Goal: Information Seeking & Learning: Find contact information

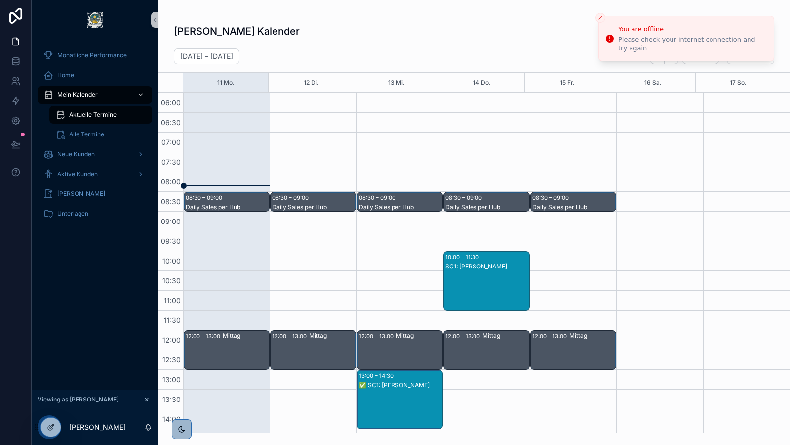
scroll to position [182, 0]
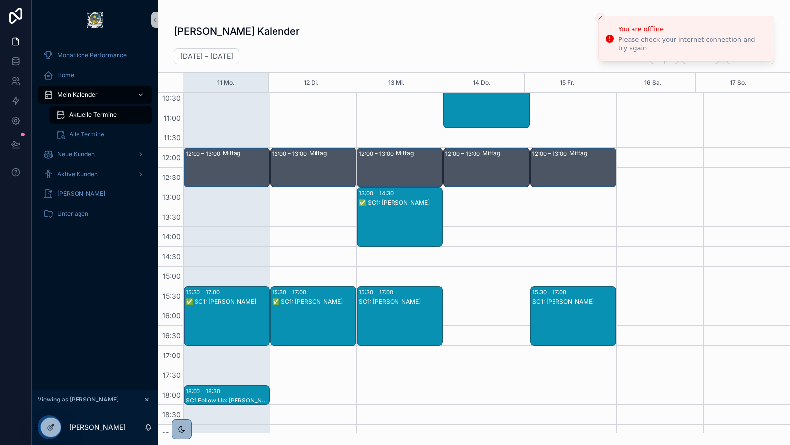
click at [64, 299] on div "Monatliche Performance Home Mein Kalender Aktuelle Termine Alle Termine Neue Ku…" at bounding box center [95, 215] width 126 height 350
click at [71, 424] on icon at bounding box center [71, 425] width 2 height 2
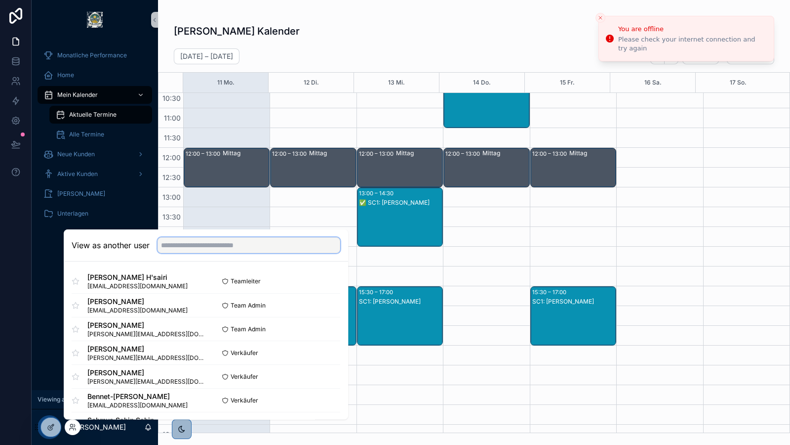
click at [200, 243] on input "text" at bounding box center [249, 245] width 183 height 16
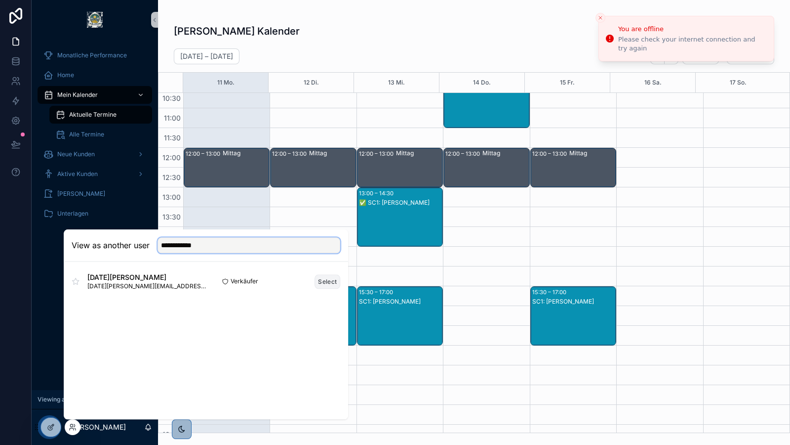
type input "**********"
click at [326, 281] on button "Select" at bounding box center [328, 281] width 26 height 14
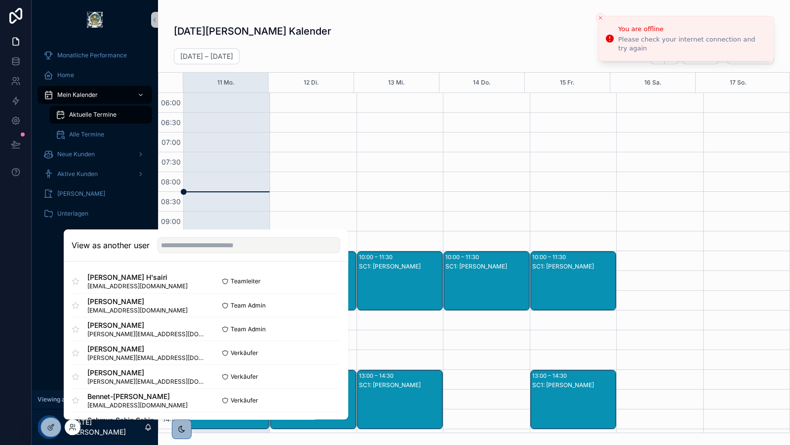
scroll to position [237, 0]
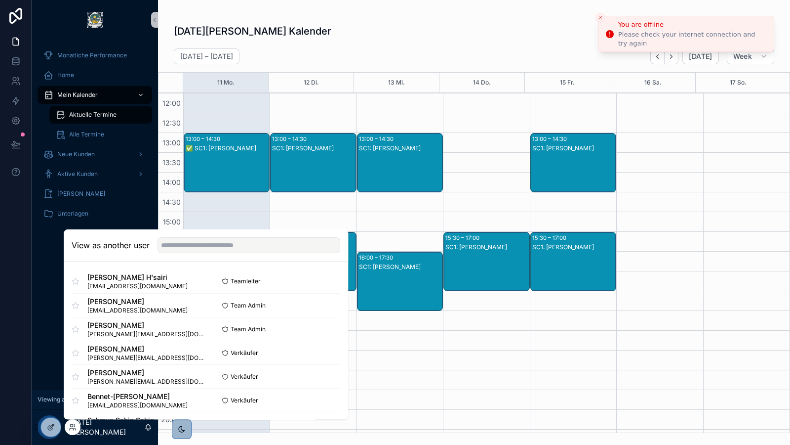
click at [600, 17] on icon "Close toast" at bounding box center [601, 18] width 6 height 6
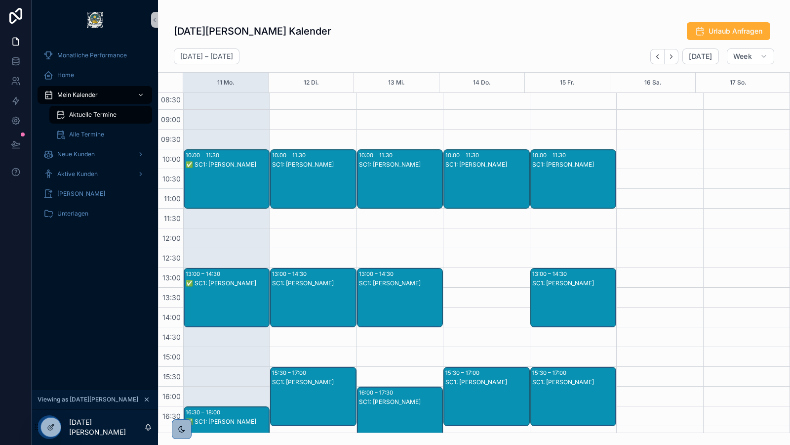
scroll to position [101, 0]
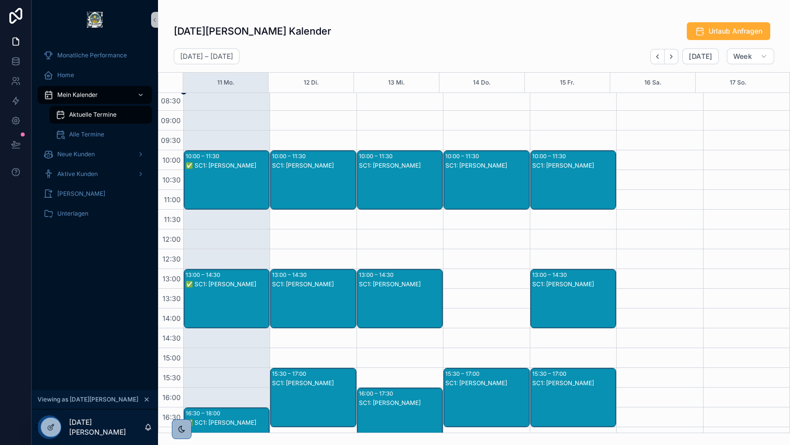
click at [241, 177] on div "✅ SC1: [PERSON_NAME]" at bounding box center [227, 189] width 83 height 57
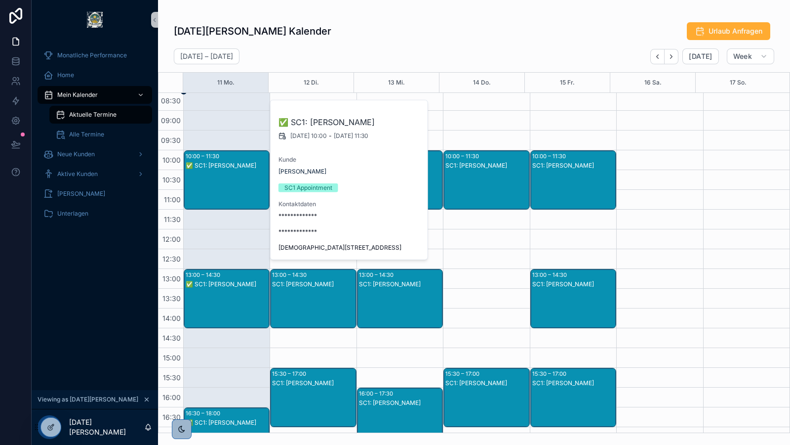
click at [225, 179] on div "✅ SC1: [PERSON_NAME]" at bounding box center [227, 189] width 83 height 57
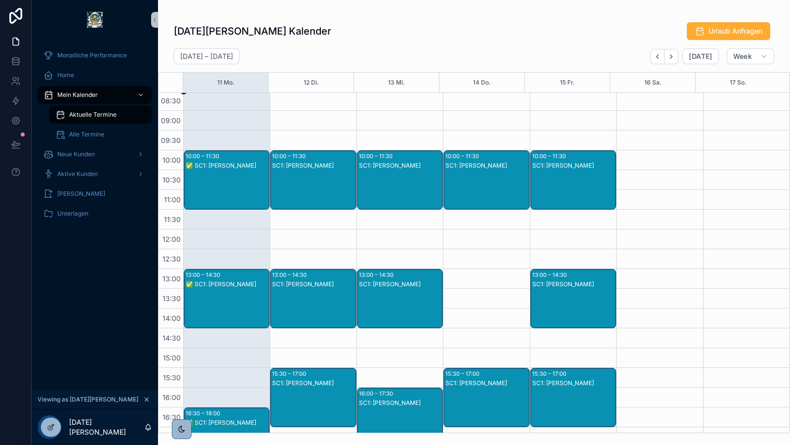
click at [225, 179] on div "✅ SC1: [PERSON_NAME]" at bounding box center [227, 189] width 83 height 57
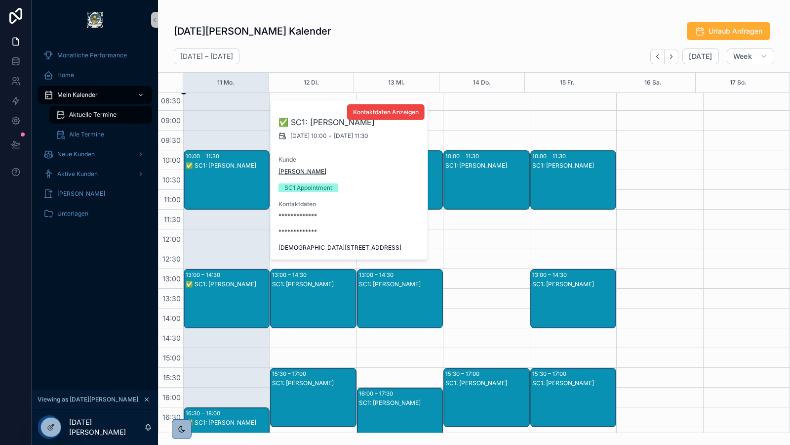
click at [288, 169] on span "[PERSON_NAME]" at bounding box center [303, 171] width 48 height 8
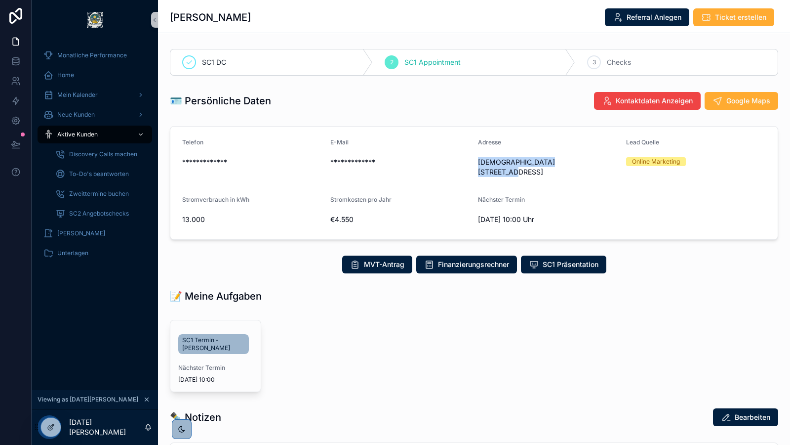
drag, startPoint x: 472, startPoint y: 161, endPoint x: 575, endPoint y: 158, distance: 102.3
click at [575, 158] on form "**********" at bounding box center [474, 182] width 608 height 113
copy span "[DEMOGRAPHIC_DATA][STREET_ADDRESS]"
click at [734, 98] on span "Google Maps" at bounding box center [749, 101] width 44 height 10
click at [94, 98] on span "Mein Kalender" at bounding box center [77, 95] width 41 height 8
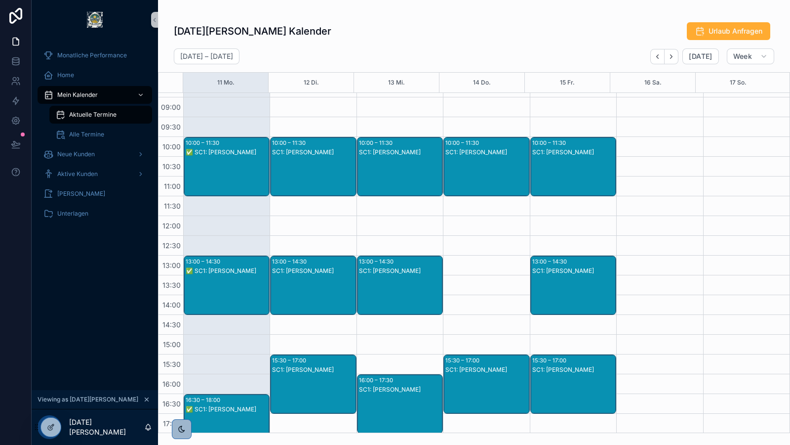
scroll to position [128, 0]
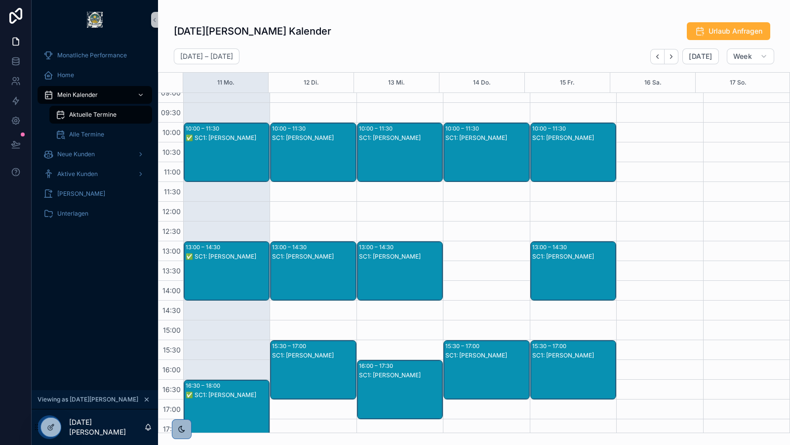
click at [220, 256] on div "✅ SC1: [PERSON_NAME]" at bounding box center [227, 256] width 83 height 8
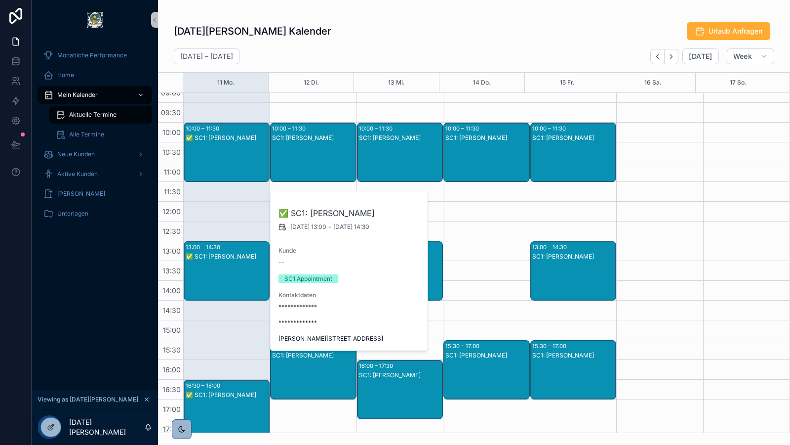
click at [218, 255] on div "✅ SC1: [PERSON_NAME]" at bounding box center [227, 256] width 83 height 8
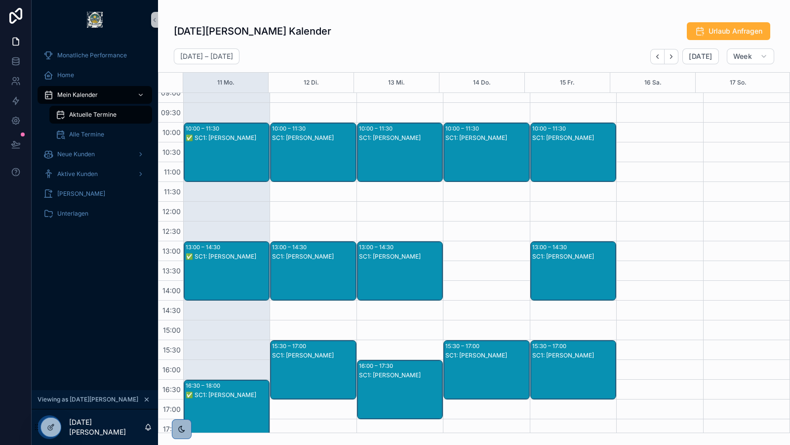
click at [222, 271] on div "✅ SC1: [PERSON_NAME]" at bounding box center [227, 280] width 83 height 57
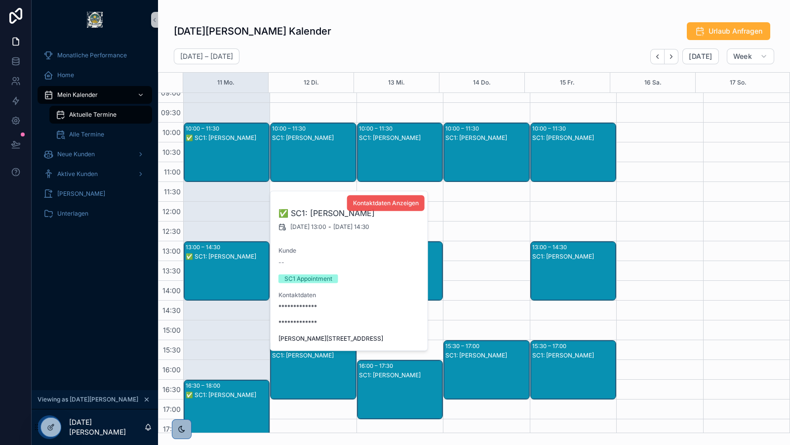
click at [380, 207] on button "Kontaktdaten Anzeigen" at bounding box center [386, 203] width 78 height 16
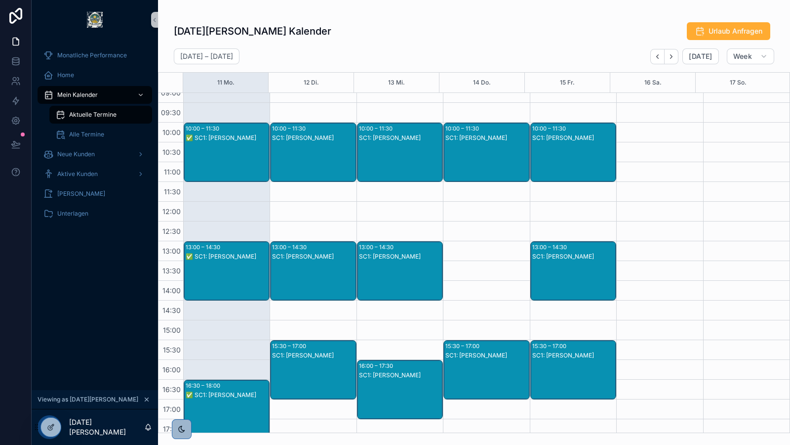
click at [220, 254] on div "✅ SC1: [PERSON_NAME]" at bounding box center [227, 256] width 83 height 8
click at [221, 270] on div "✅ SC1: [PERSON_NAME]" at bounding box center [227, 280] width 83 height 57
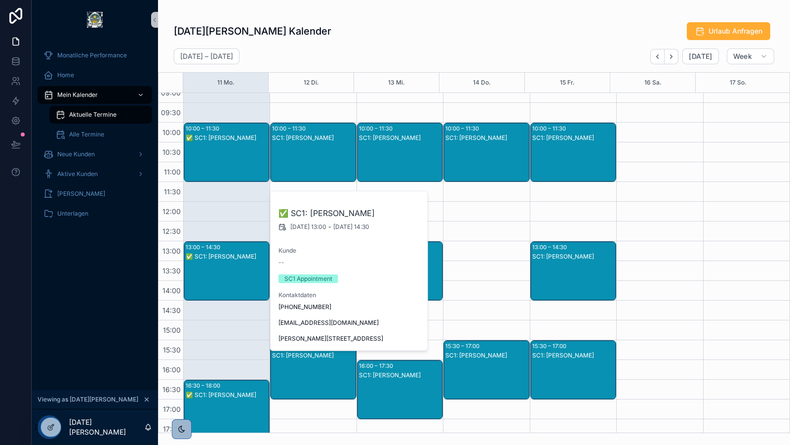
drag, startPoint x: 277, startPoint y: 336, endPoint x: 396, endPoint y: 332, distance: 119.1
click at [396, 332] on div "✅ SC1: [PERSON_NAME] [DATE] 13:00 - [DATE] 14:30 Kunde -- SC1 Appointment Konta…" at bounding box center [350, 270] width 158 height 159
copy span "[PERSON_NAME][STREET_ADDRESS]"
click at [69, 427] on icon at bounding box center [73, 427] width 8 height 8
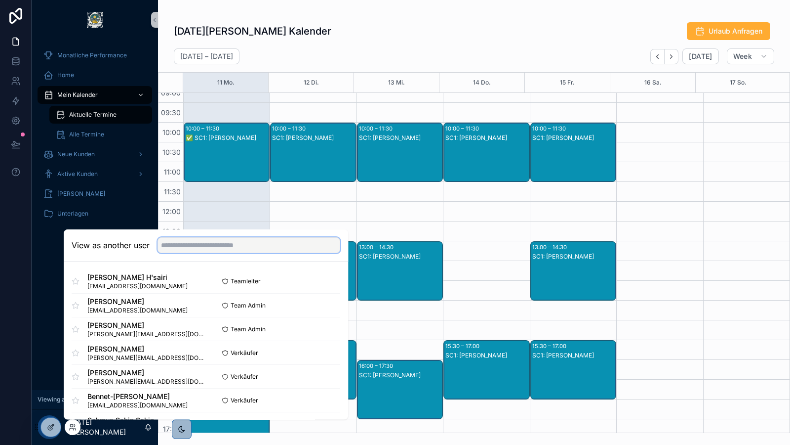
click at [219, 247] on input "text" at bounding box center [249, 245] width 183 height 16
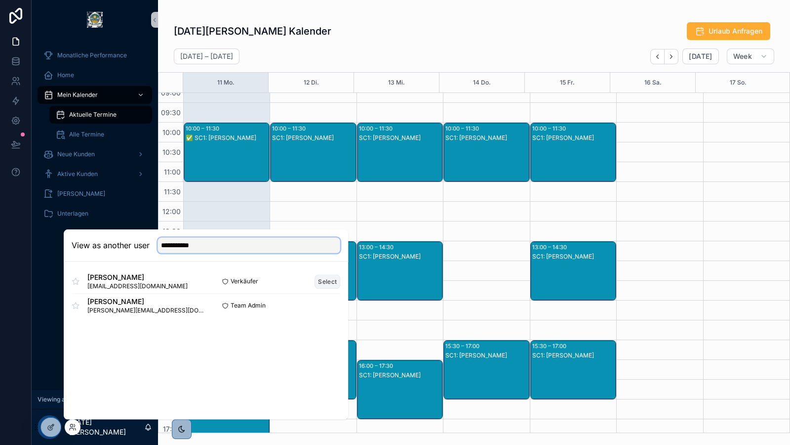
type input "**********"
click at [324, 281] on button "Select" at bounding box center [328, 281] width 26 height 14
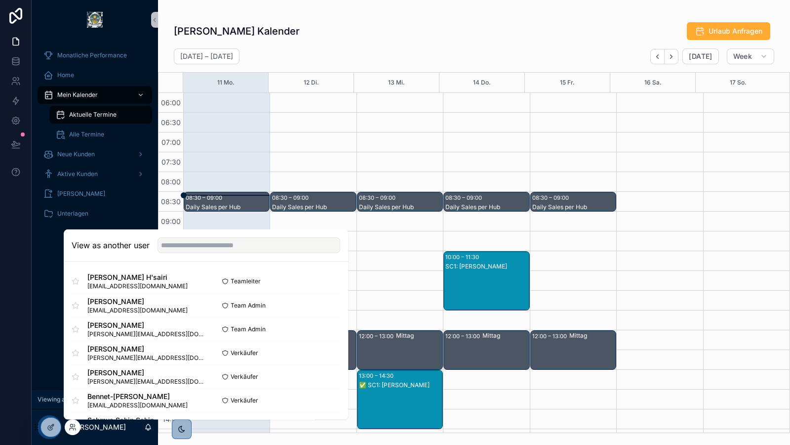
scroll to position [237, 0]
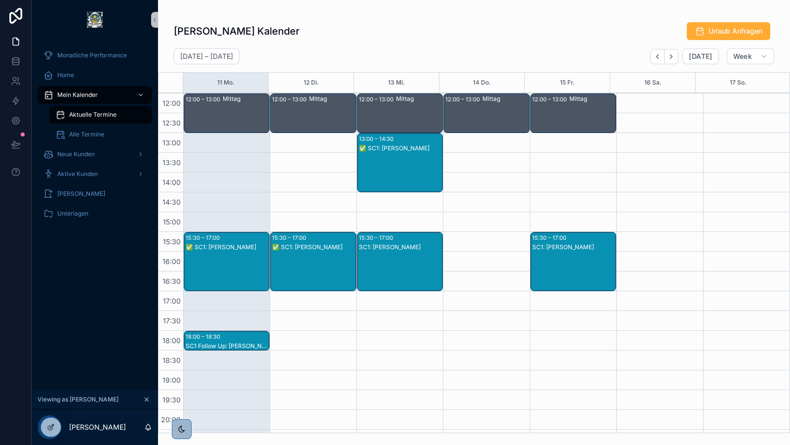
click at [429, 23] on div "[PERSON_NAME] Kalender Urlaub Anfragen" at bounding box center [474, 31] width 601 height 19
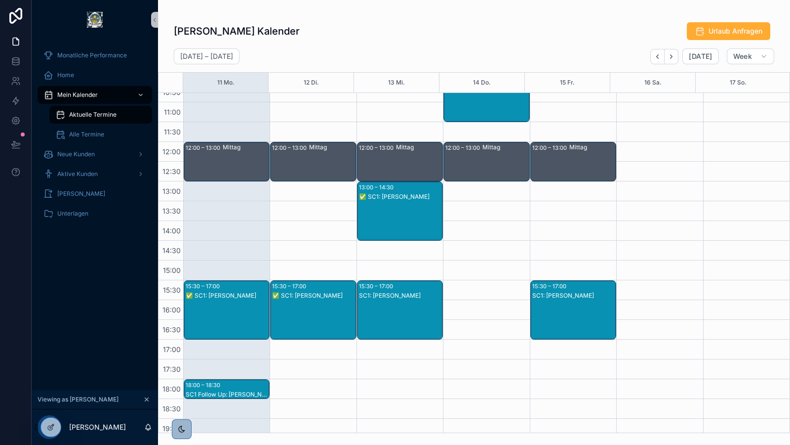
scroll to position [190, 0]
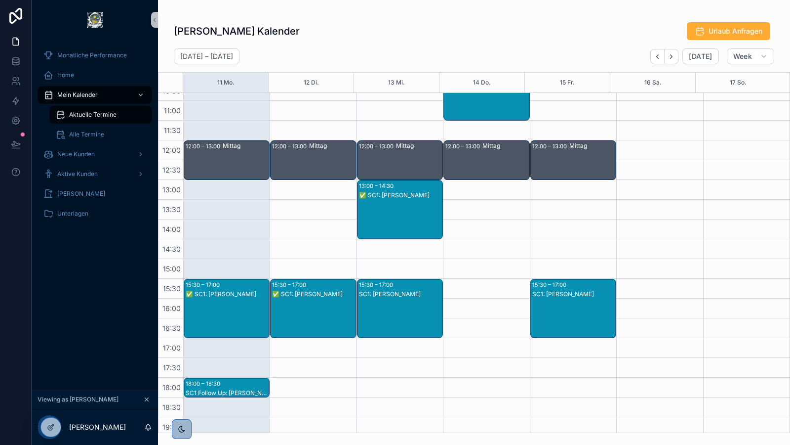
click at [215, 307] on div "✅ SC1: [PERSON_NAME]" at bounding box center [227, 317] width 83 height 57
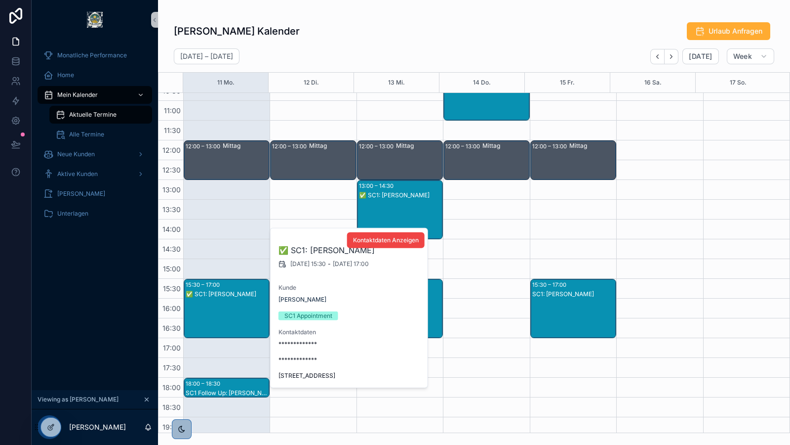
click at [309, 370] on div "**********" at bounding box center [350, 307] width 158 height 159
drag, startPoint x: 309, startPoint y: 370, endPoint x: 297, endPoint y: 376, distance: 13.1
click at [297, 376] on span "[STREET_ADDRESS]" at bounding box center [350, 375] width 142 height 8
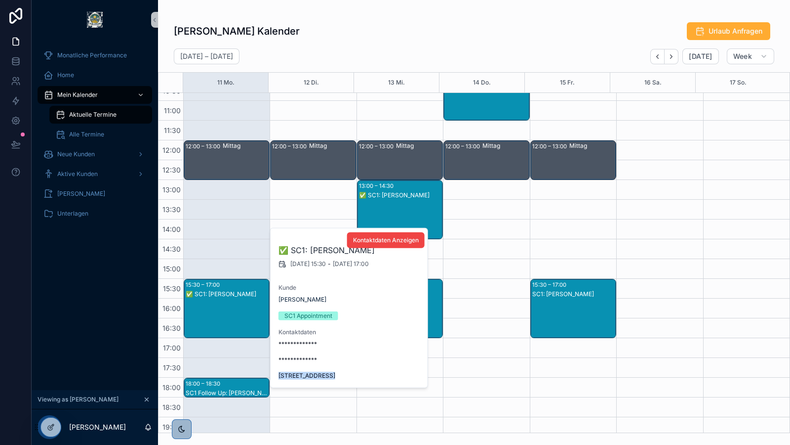
click at [297, 376] on span "[STREET_ADDRESS]" at bounding box center [350, 375] width 142 height 8
copy span "[STREET_ADDRESS]"
click at [435, 35] on div "[PERSON_NAME] Kalender Urlaub Anfragen" at bounding box center [474, 31] width 601 height 19
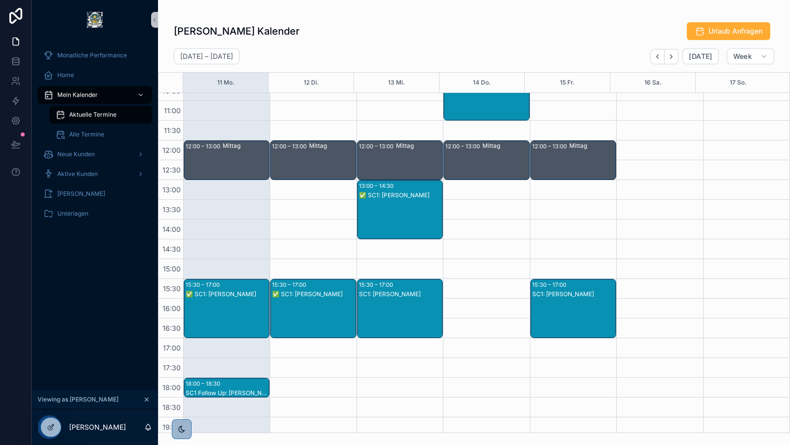
click at [313, 305] on div "✅ SC1: [PERSON_NAME]" at bounding box center [313, 317] width 83 height 57
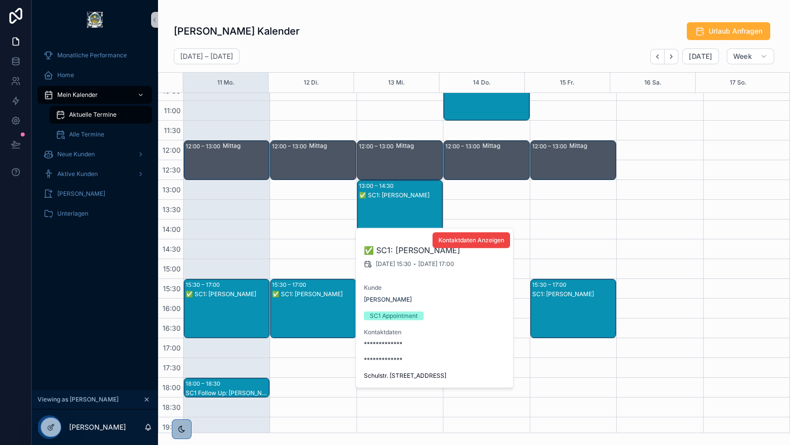
click at [387, 378] on span "Schulstr. [STREET_ADDRESS]" at bounding box center [435, 375] width 142 height 8
copy span "Schulstr. [STREET_ADDRESS]"
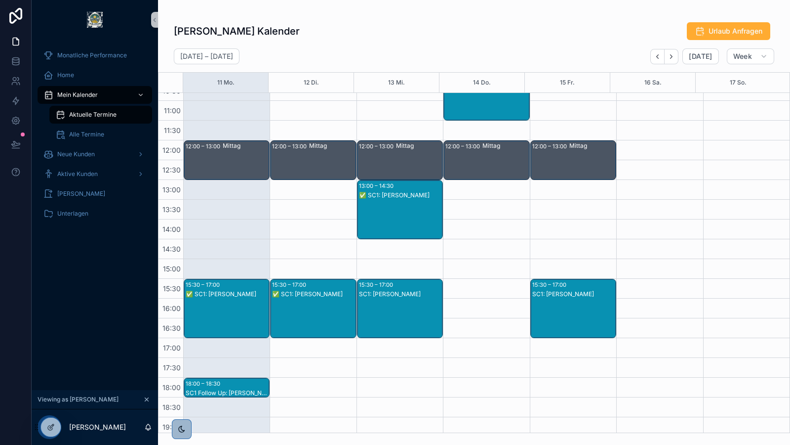
click at [376, 300] on div "SC1: [PERSON_NAME]" at bounding box center [400, 317] width 83 height 57
click at [316, 298] on div "✅ SC1: [PERSON_NAME]" at bounding box center [313, 317] width 83 height 57
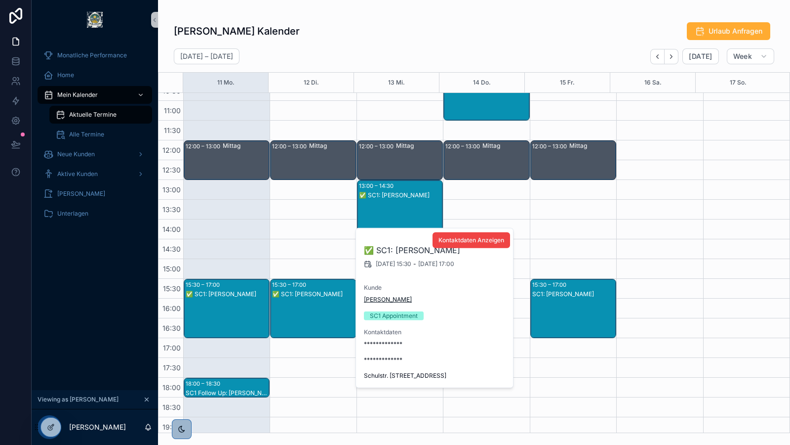
click at [376, 298] on span "[PERSON_NAME]" at bounding box center [388, 299] width 48 height 8
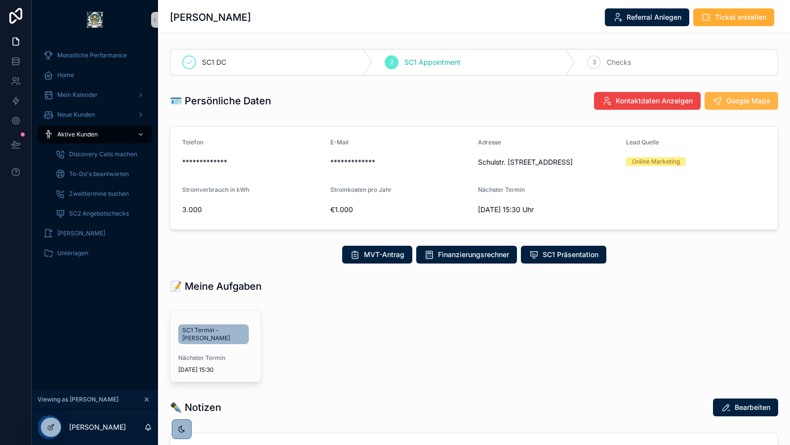
click at [727, 102] on span "Google Maps" at bounding box center [749, 101] width 44 height 10
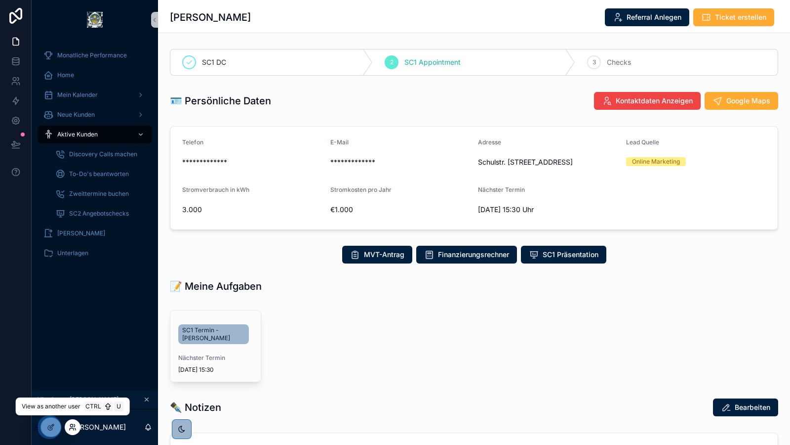
click at [72, 429] on icon at bounding box center [73, 427] width 8 height 8
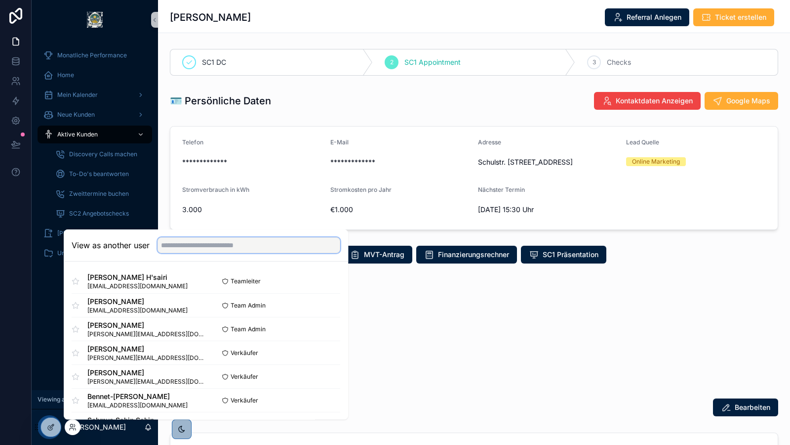
click at [230, 249] on input "text" at bounding box center [249, 245] width 183 height 16
type input "*"
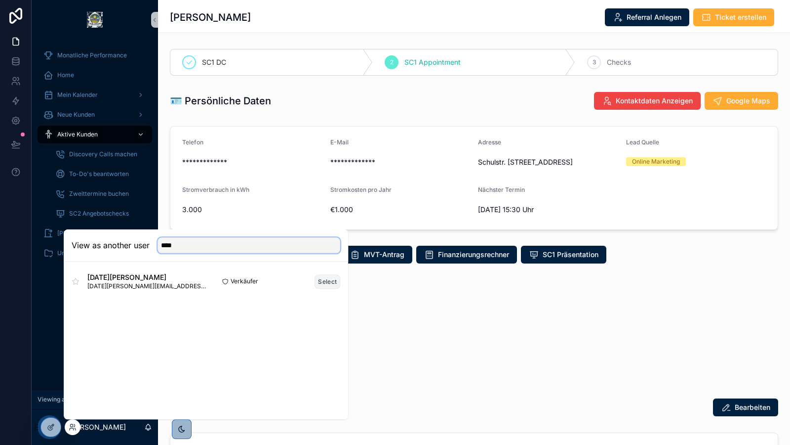
type input "****"
click at [330, 282] on button "Select" at bounding box center [328, 281] width 26 height 14
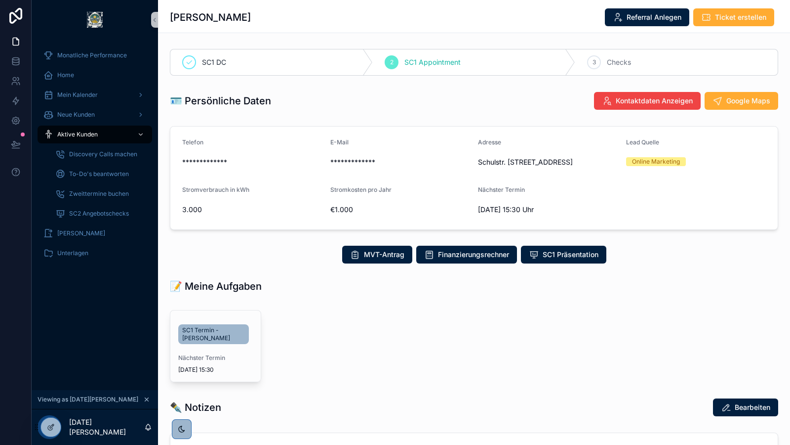
click at [472, 329] on div "scrollable content" at bounding box center [471, 345] width 206 height 81
click at [82, 99] on div "Mein Kalender" at bounding box center [94, 95] width 103 height 16
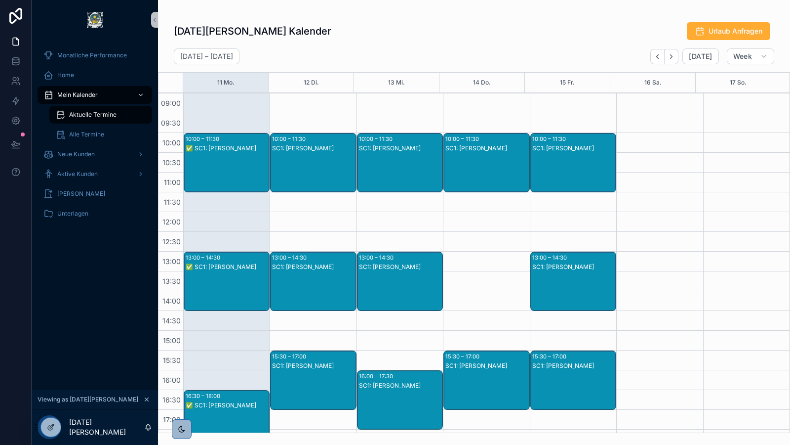
scroll to position [116, 0]
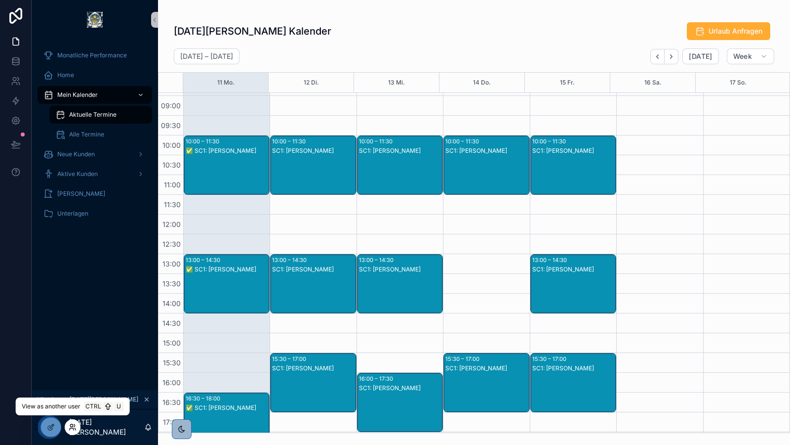
click at [72, 429] on icon at bounding box center [73, 427] width 8 height 8
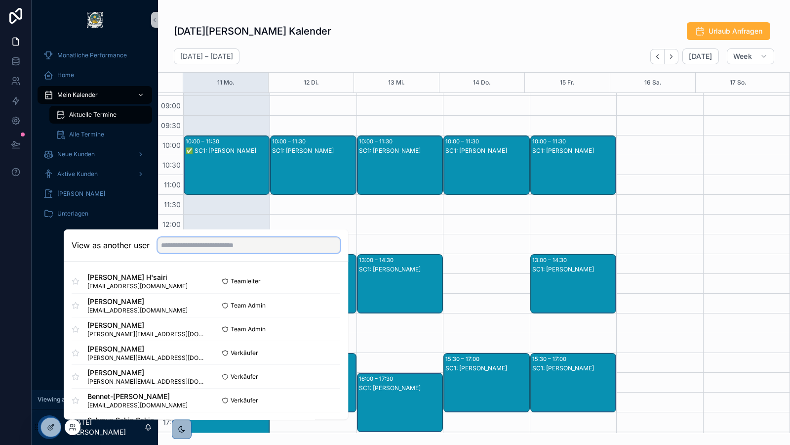
click at [223, 248] on input "text" at bounding box center [249, 245] width 183 height 16
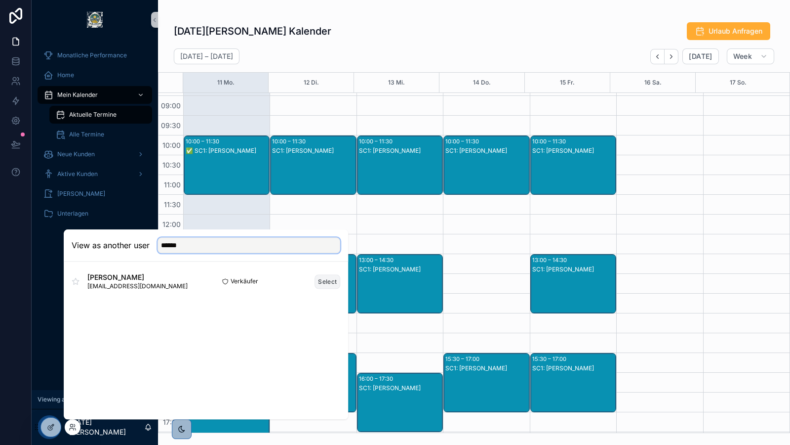
type input "******"
click at [330, 278] on button "Select" at bounding box center [328, 281] width 26 height 14
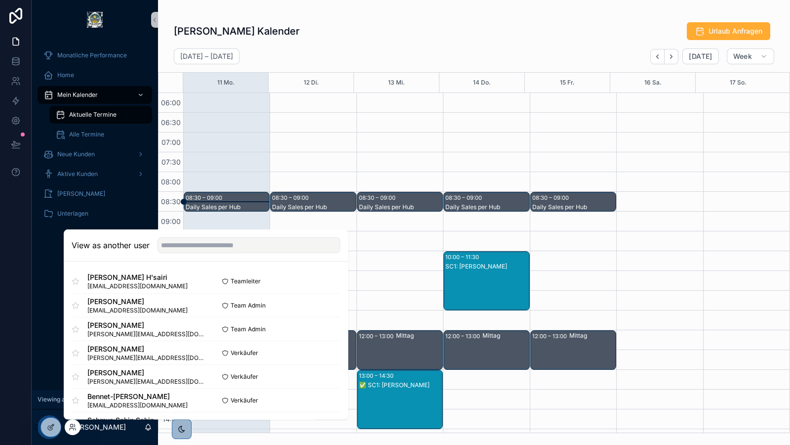
scroll to position [237, 0]
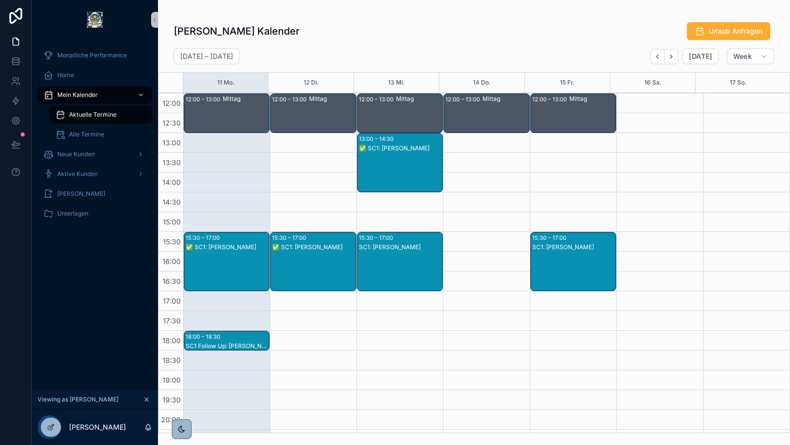
click at [433, 31] on div "[PERSON_NAME] Kalender Urlaub Anfragen" at bounding box center [474, 31] width 601 height 19
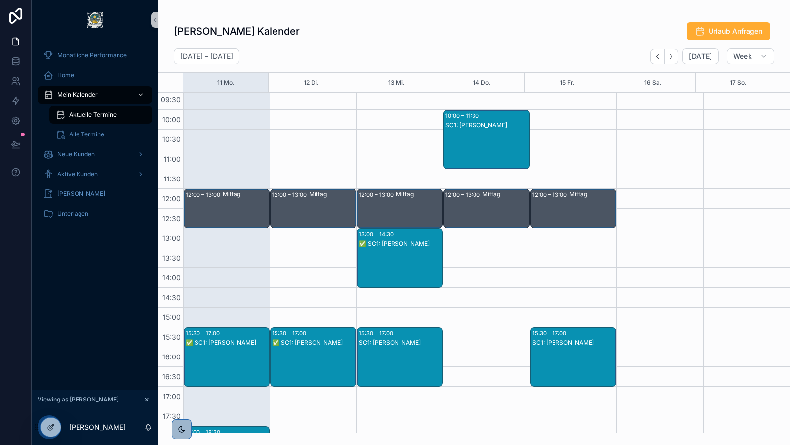
scroll to position [145, 0]
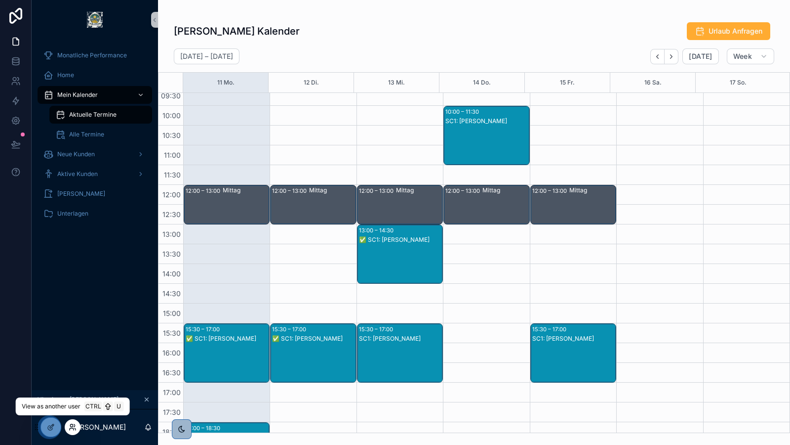
click at [74, 429] on icon at bounding box center [72, 429] width 4 height 2
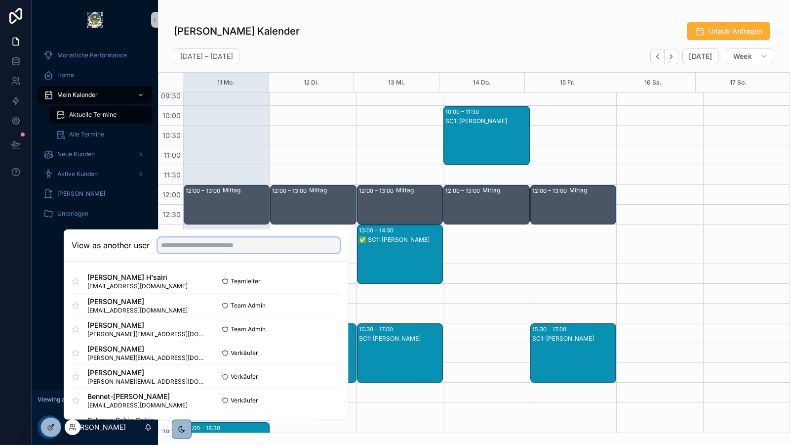
click at [228, 243] on input "text" at bounding box center [249, 245] width 183 height 16
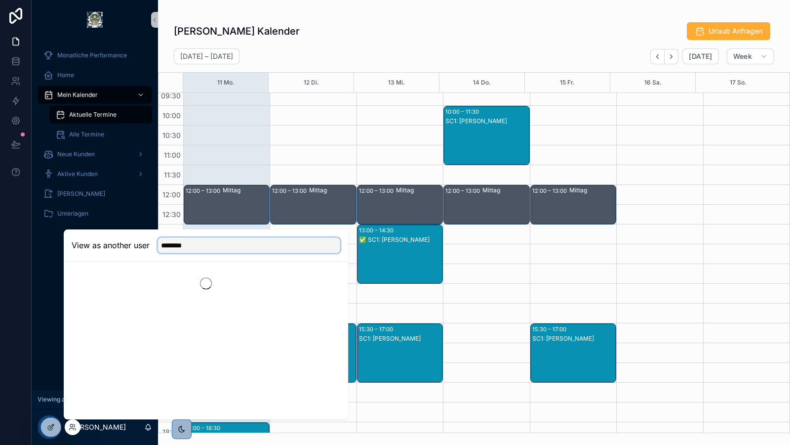
click at [228, 243] on input "********" at bounding box center [249, 245] width 183 height 16
type input "********"
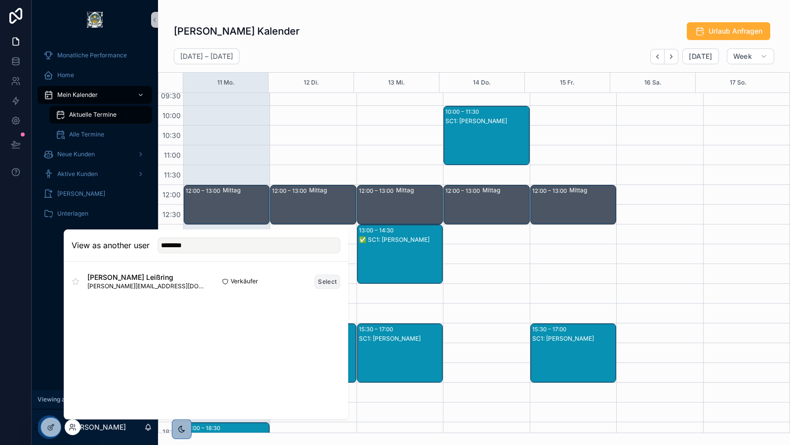
click at [329, 279] on button "Select" at bounding box center [328, 281] width 26 height 14
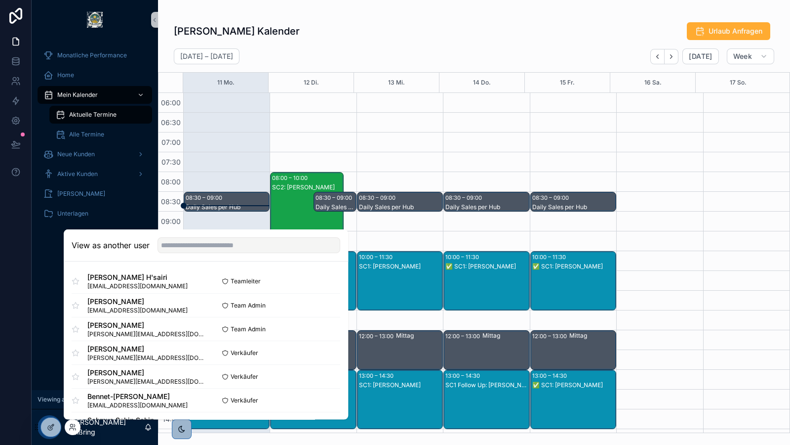
scroll to position [237, 0]
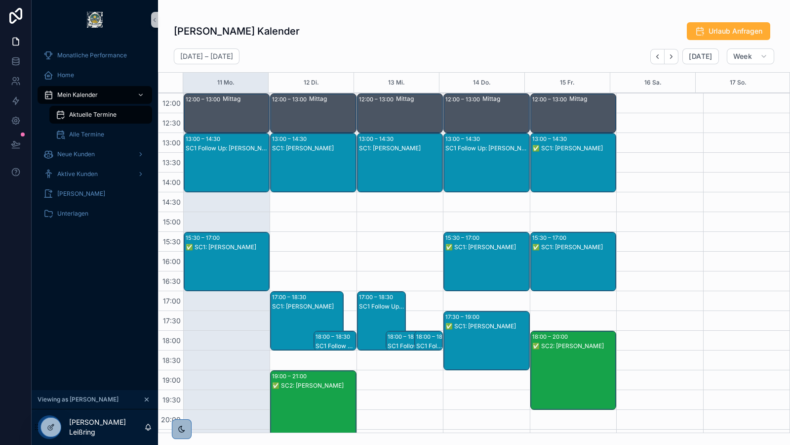
click at [386, 25] on div "[PERSON_NAME] Kalender Urlaub Anfragen" at bounding box center [474, 31] width 601 height 19
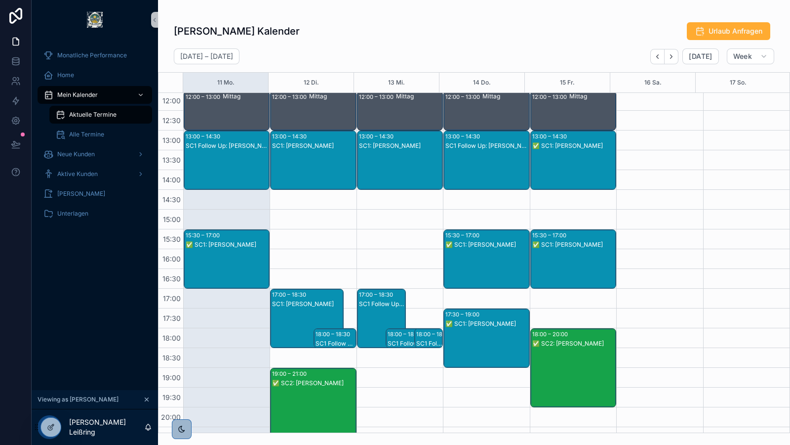
scroll to position [240, 0]
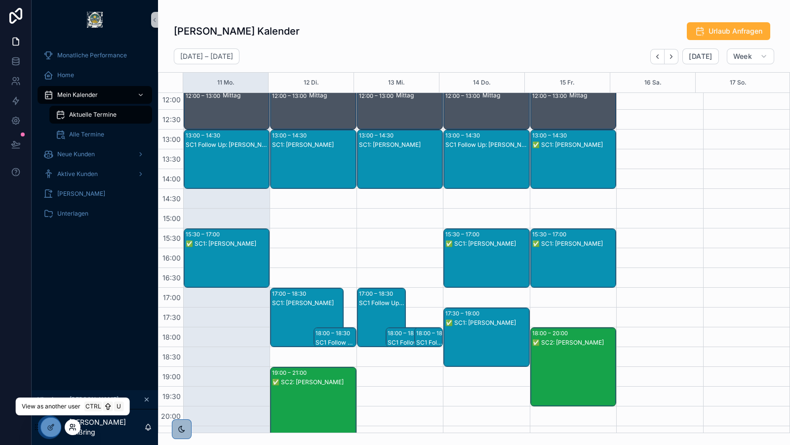
click at [75, 427] on icon at bounding box center [73, 427] width 8 height 8
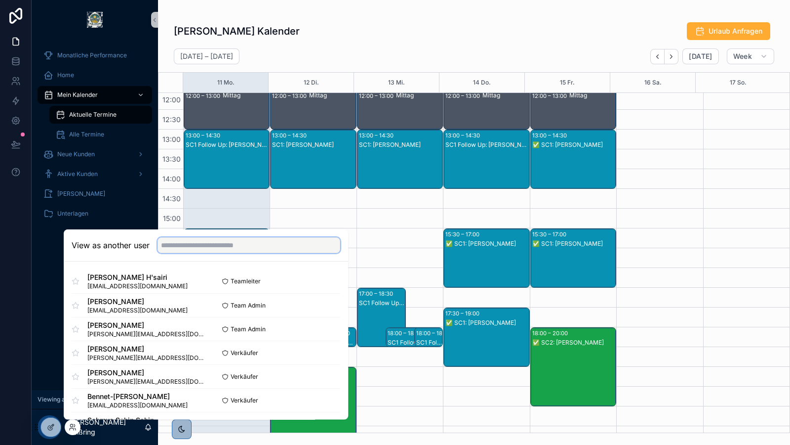
click at [207, 242] on input "text" at bounding box center [249, 245] width 183 height 16
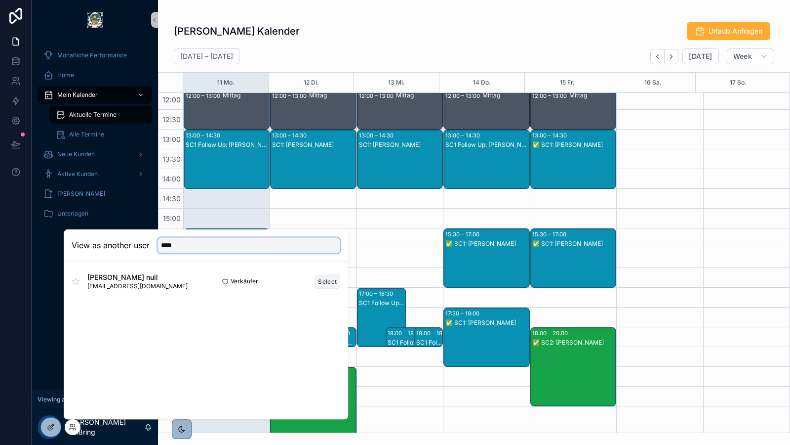
type input "****"
click at [323, 278] on button "Select" at bounding box center [328, 281] width 26 height 14
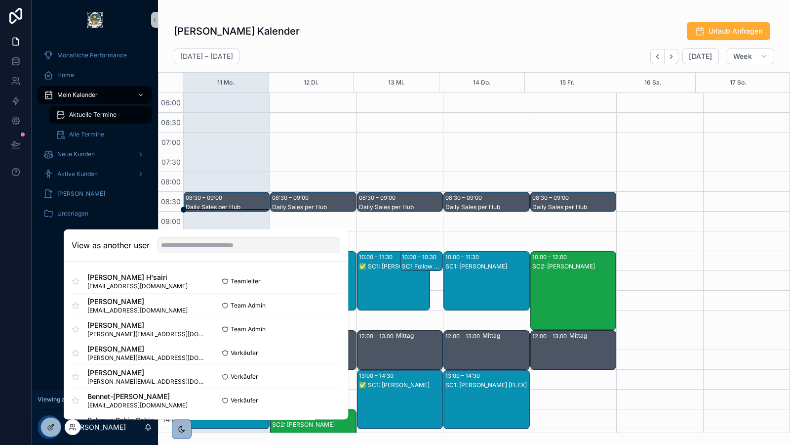
scroll to position [237, 0]
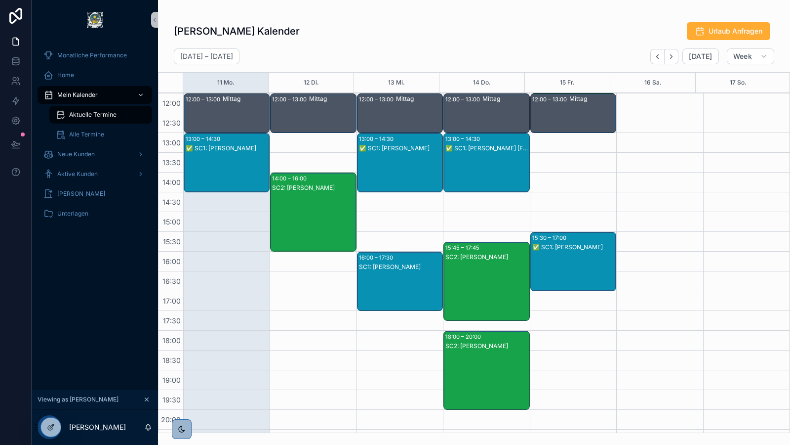
click at [468, 2] on div "[PERSON_NAME] Kalender Urlaub Anfragen [DATE] – [DATE] [DATE] Week 11 Mo. 12 Di…" at bounding box center [474, 216] width 632 height 433
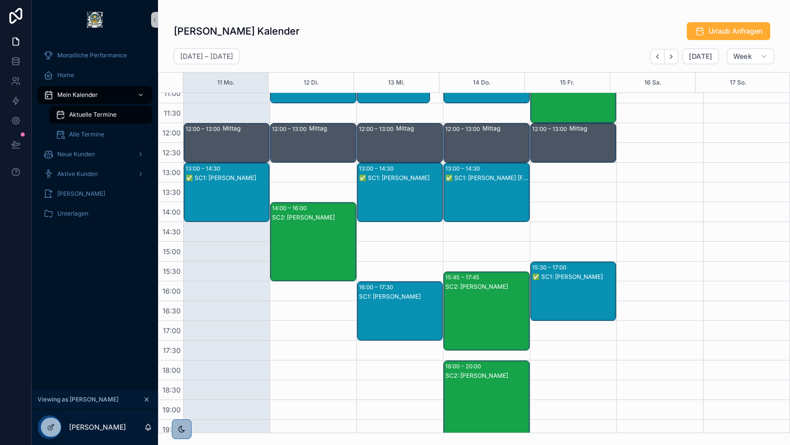
scroll to position [207, 0]
click at [75, 425] on icon at bounding box center [74, 425] width 1 height 2
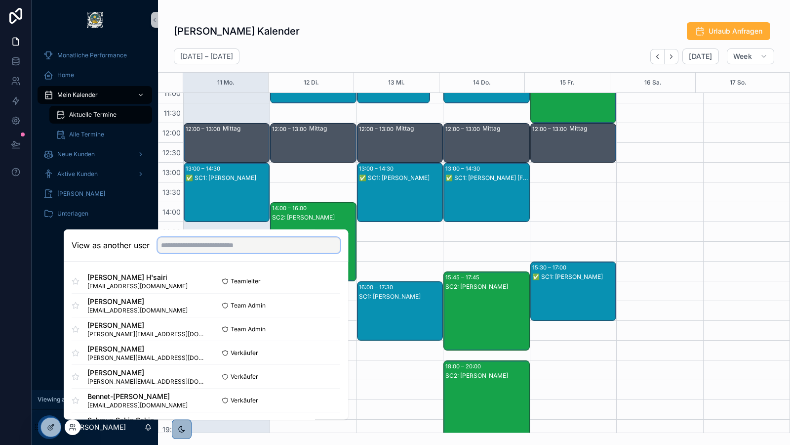
click at [191, 245] on input "text" at bounding box center [249, 245] width 183 height 16
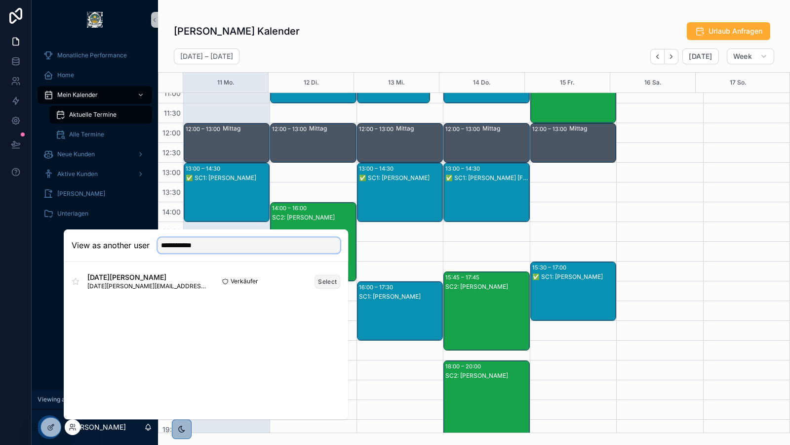
type input "**********"
click at [331, 282] on button "Select" at bounding box center [328, 281] width 26 height 14
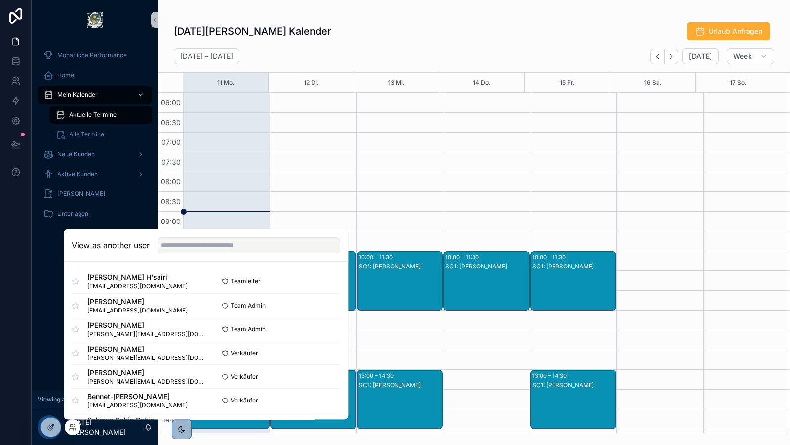
scroll to position [237, 0]
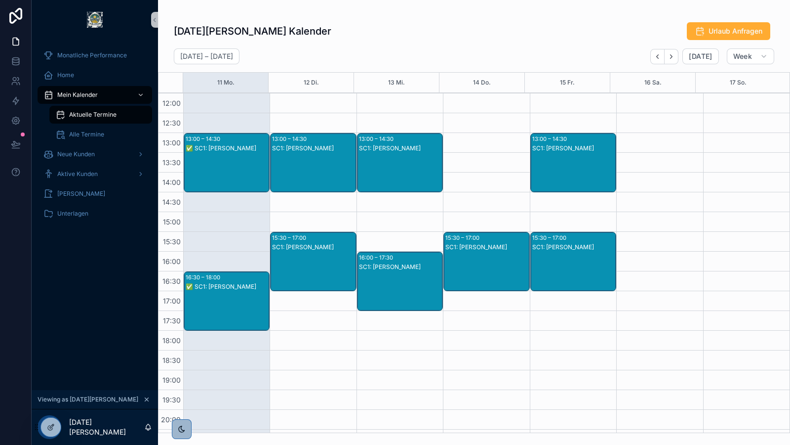
click at [415, 17] on div "[DATE][PERSON_NAME] Kalender Urlaub Anfragen [DATE] – [DATE] [DATE] Week 11 Mo.…" at bounding box center [474, 224] width 632 height 417
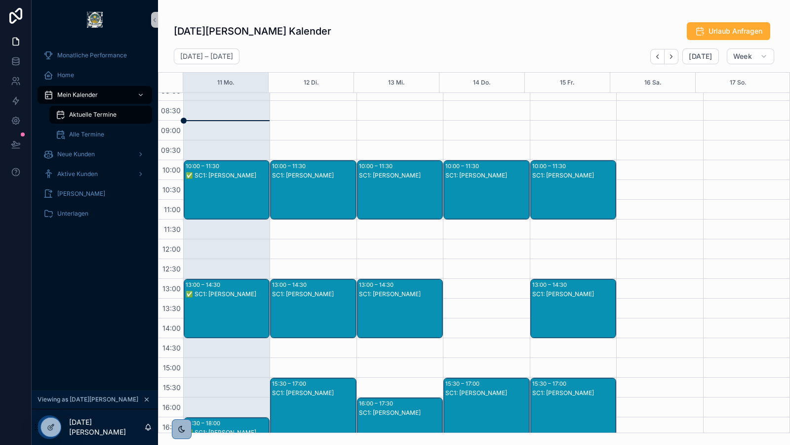
scroll to position [89, 0]
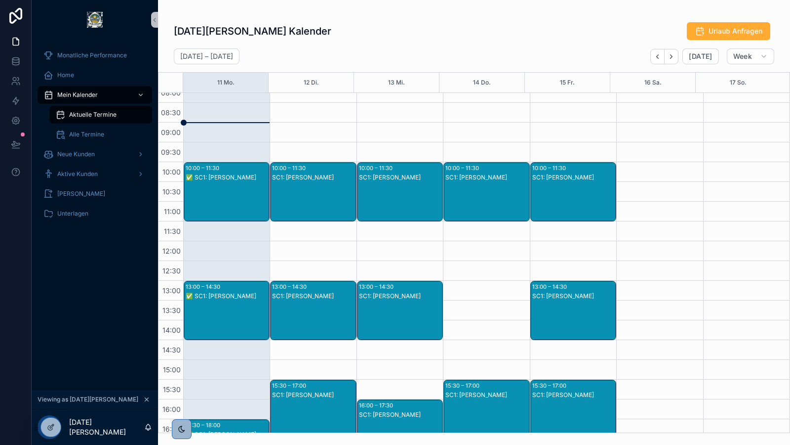
click at [210, 188] on div "✅ SC1: [PERSON_NAME]" at bounding box center [227, 201] width 83 height 57
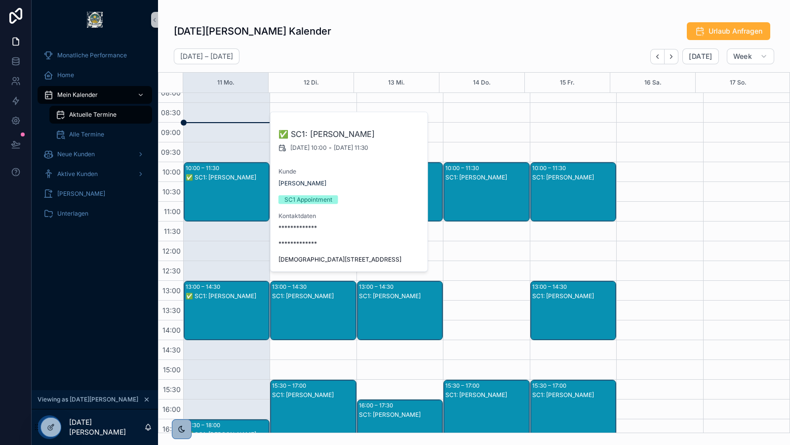
click at [404, 33] on div "[DATE][PERSON_NAME] Kalender Urlaub Anfragen" at bounding box center [474, 31] width 601 height 19
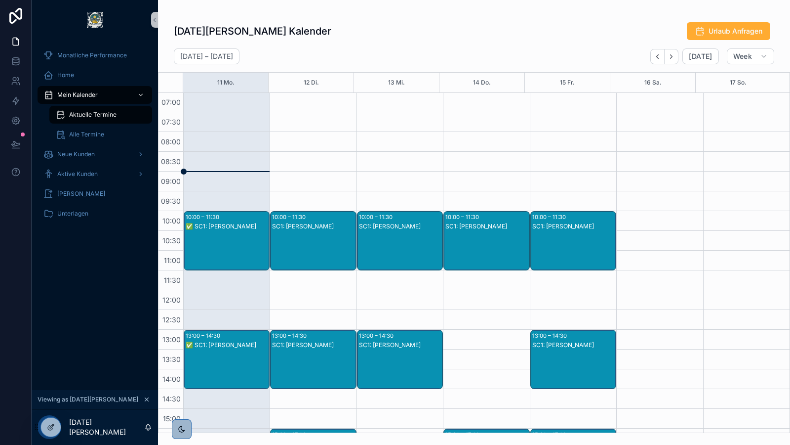
scroll to position [48, 0]
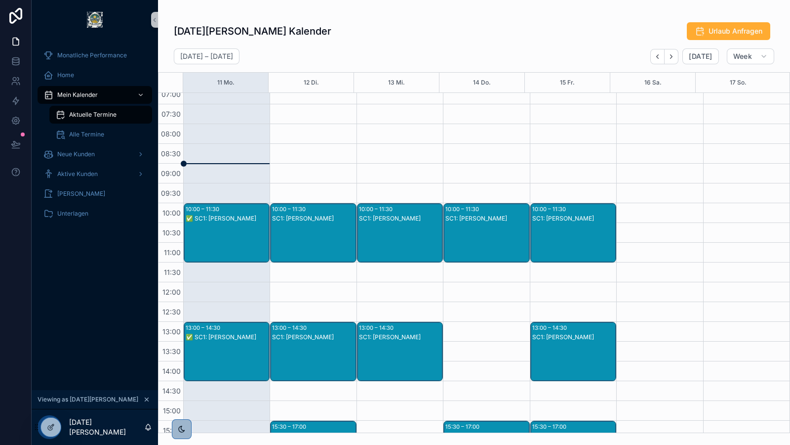
click at [222, 245] on div "✅ SC1: [PERSON_NAME]" at bounding box center [227, 242] width 83 height 57
